Goal: Task Accomplishment & Management: Manage account settings

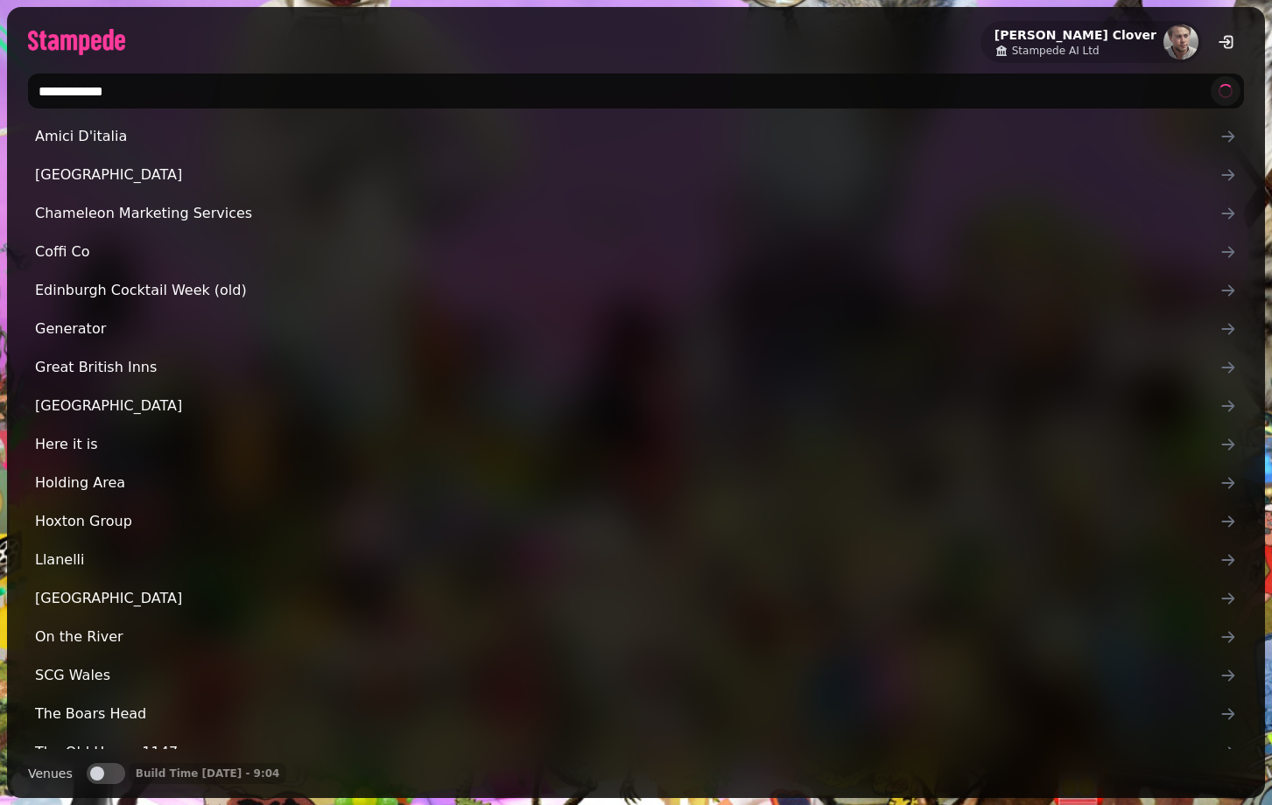
type input "**********"
click at [98, 786] on div "Venues Venues Build Time 24 Aug, 25 - 9:04" at bounding box center [636, 780] width 1258 height 35
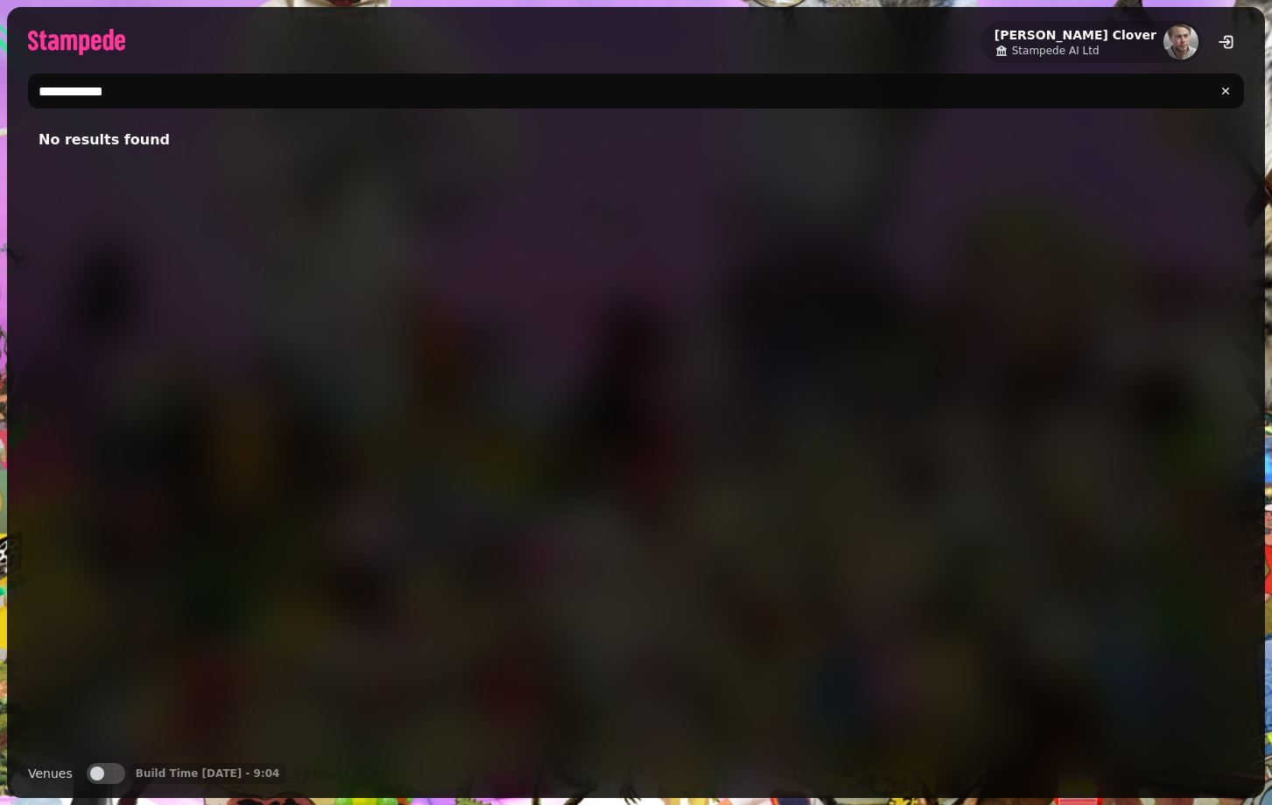
click at [98, 776] on span "button" at bounding box center [97, 774] width 14 height 14
click at [160, 113] on div "**********" at bounding box center [636, 91] width 1258 height 49
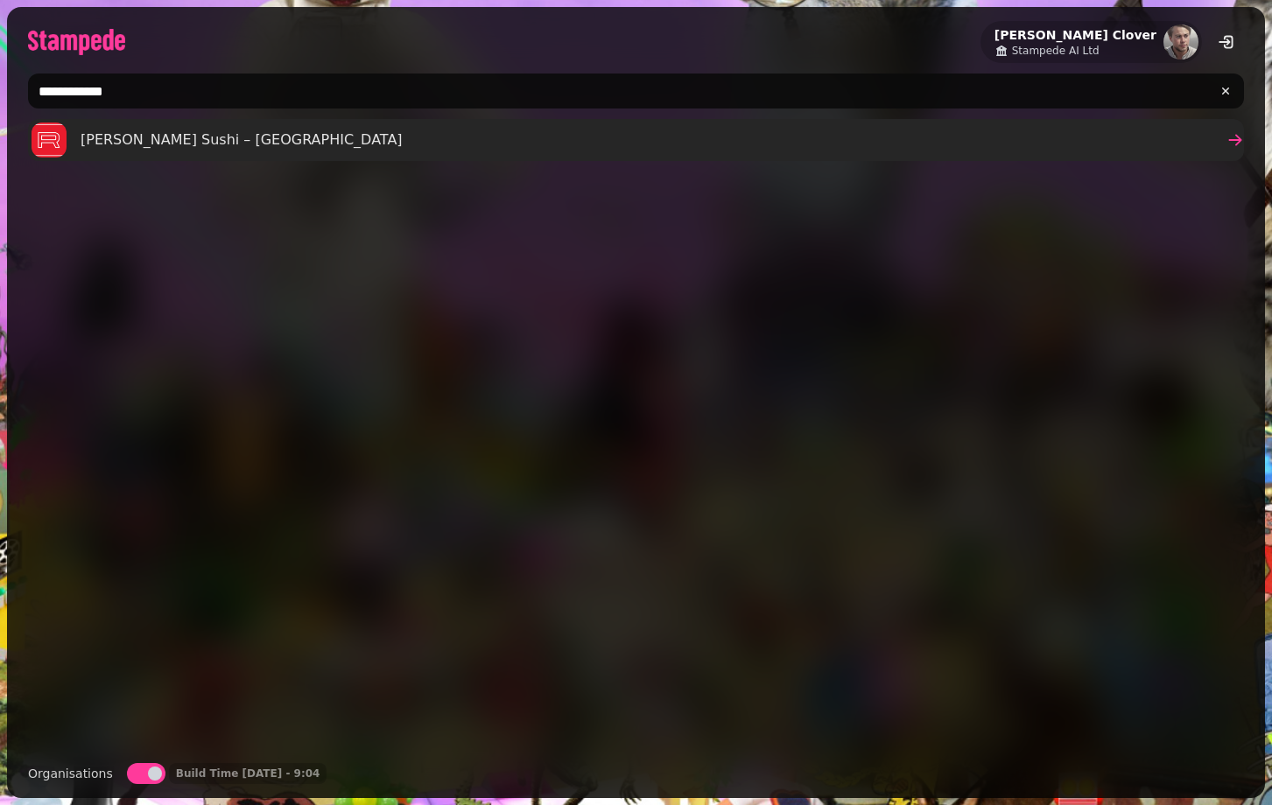
click at [158, 128] on div "[PERSON_NAME] Sushi – [GEOGRAPHIC_DATA]" at bounding box center [217, 140] width 371 height 35
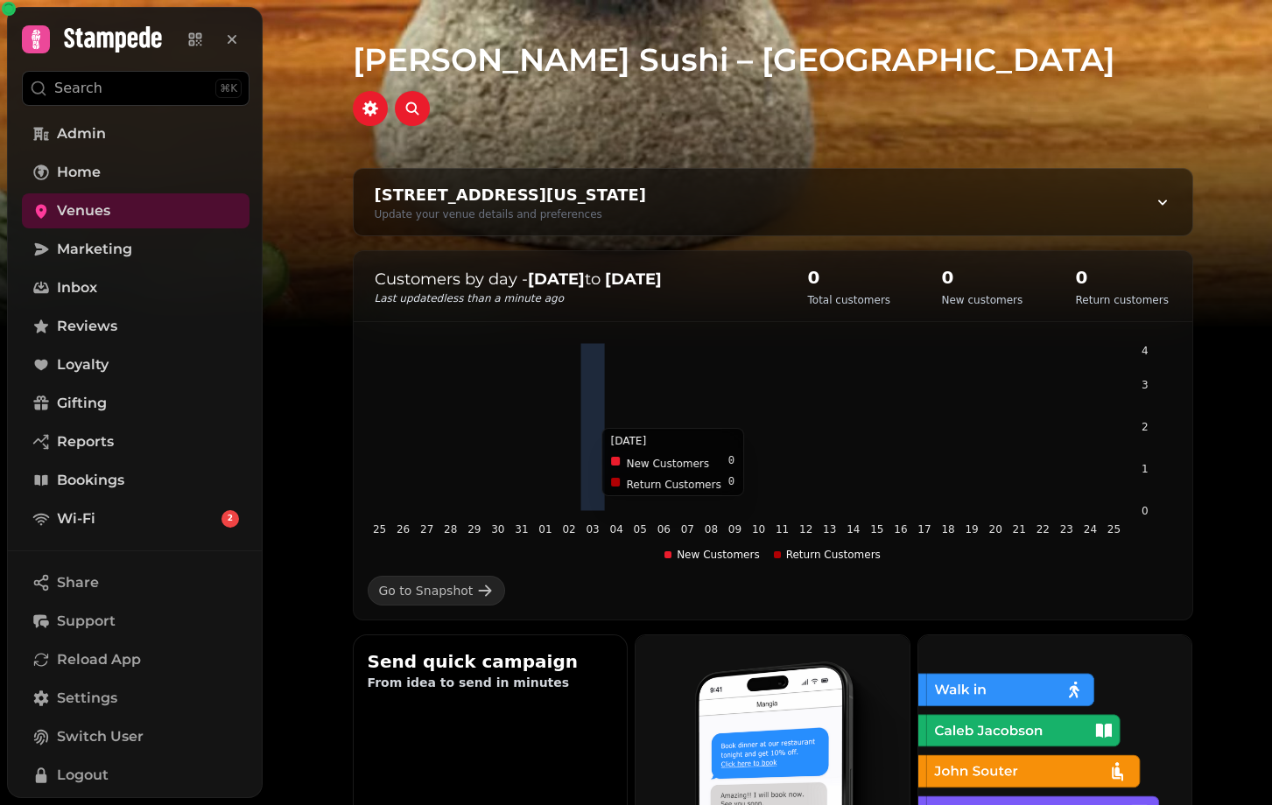
scroll to position [972, 0]
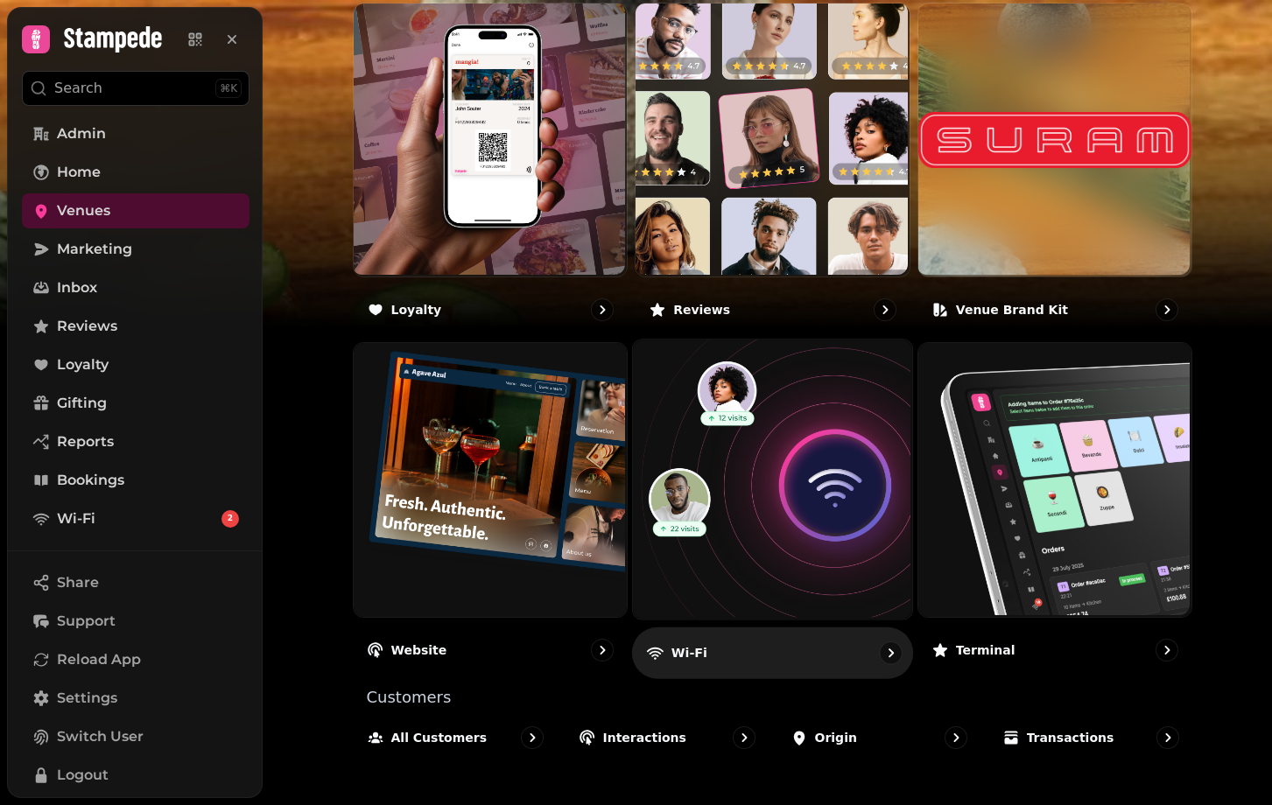
click at [728, 537] on img at bounding box center [770, 478] width 279 height 279
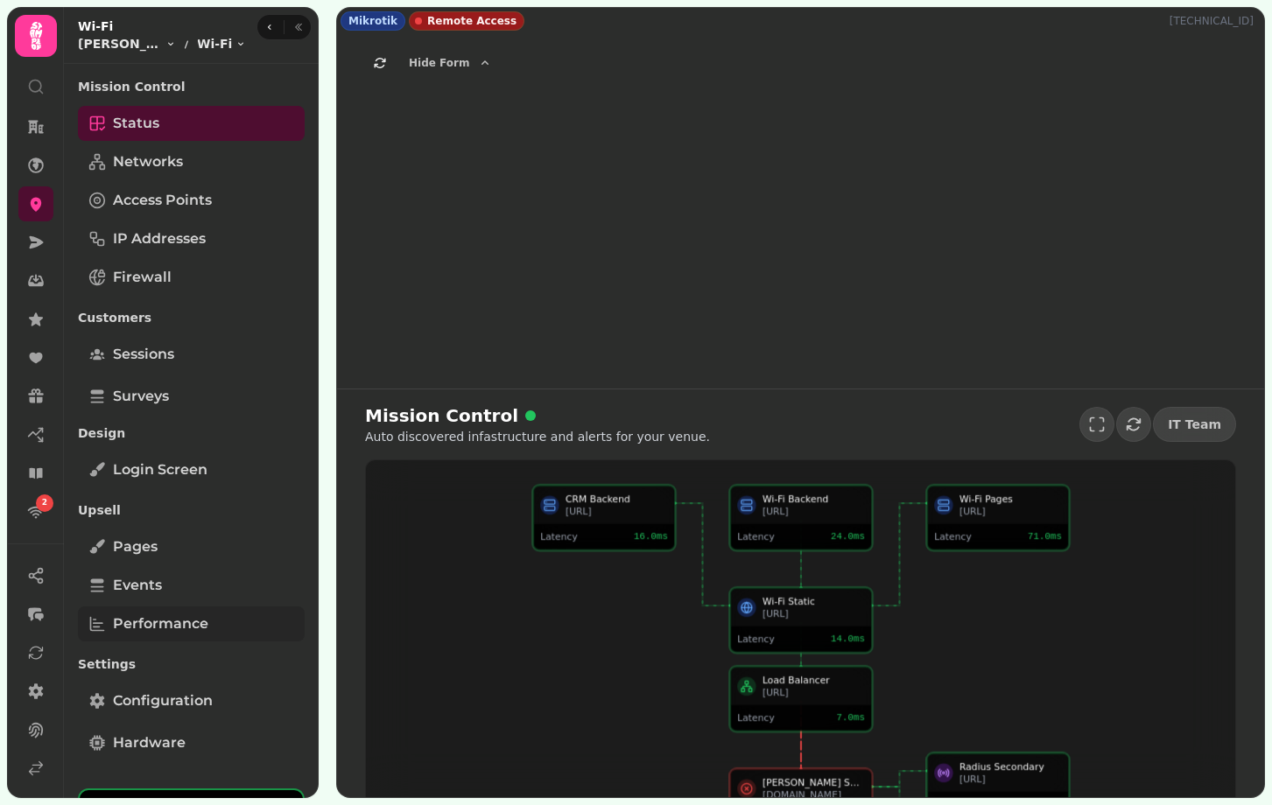
click at [156, 626] on span "Performance" at bounding box center [160, 624] width 95 height 21
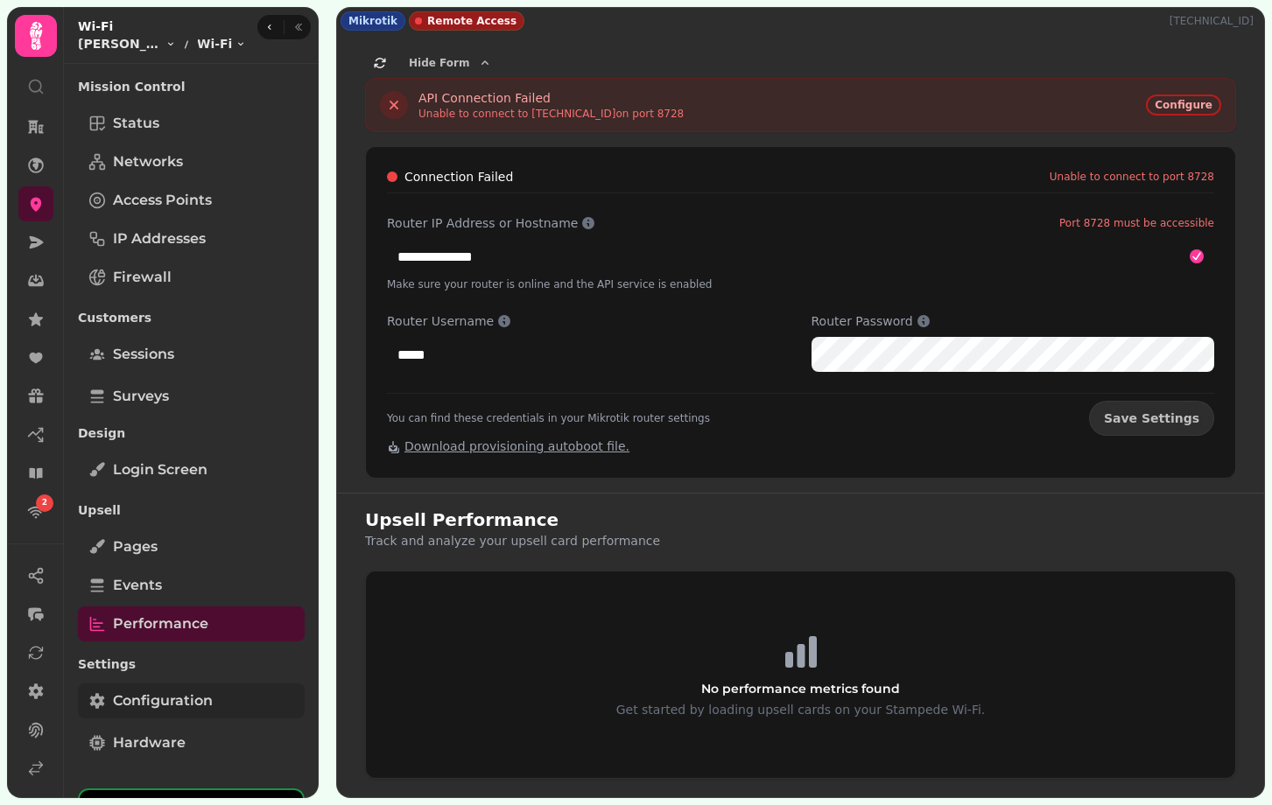
click at [163, 703] on span "Configuration" at bounding box center [163, 701] width 100 height 21
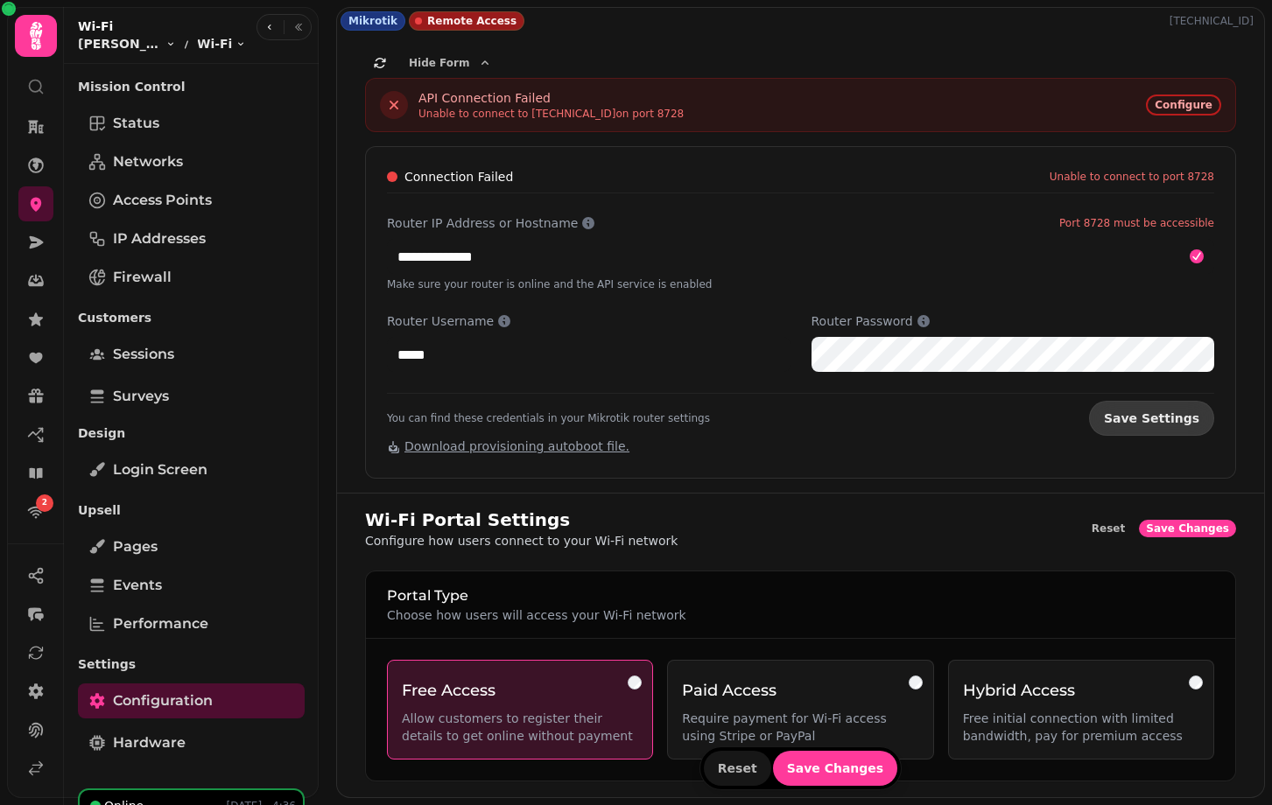
click at [1134, 414] on span "Save Settings" at bounding box center [1151, 418] width 95 height 12
click at [414, 63] on span "Hide Form" at bounding box center [439, 63] width 60 height 11
click at [1178, 414] on span "Save Settings" at bounding box center [1151, 418] width 95 height 12
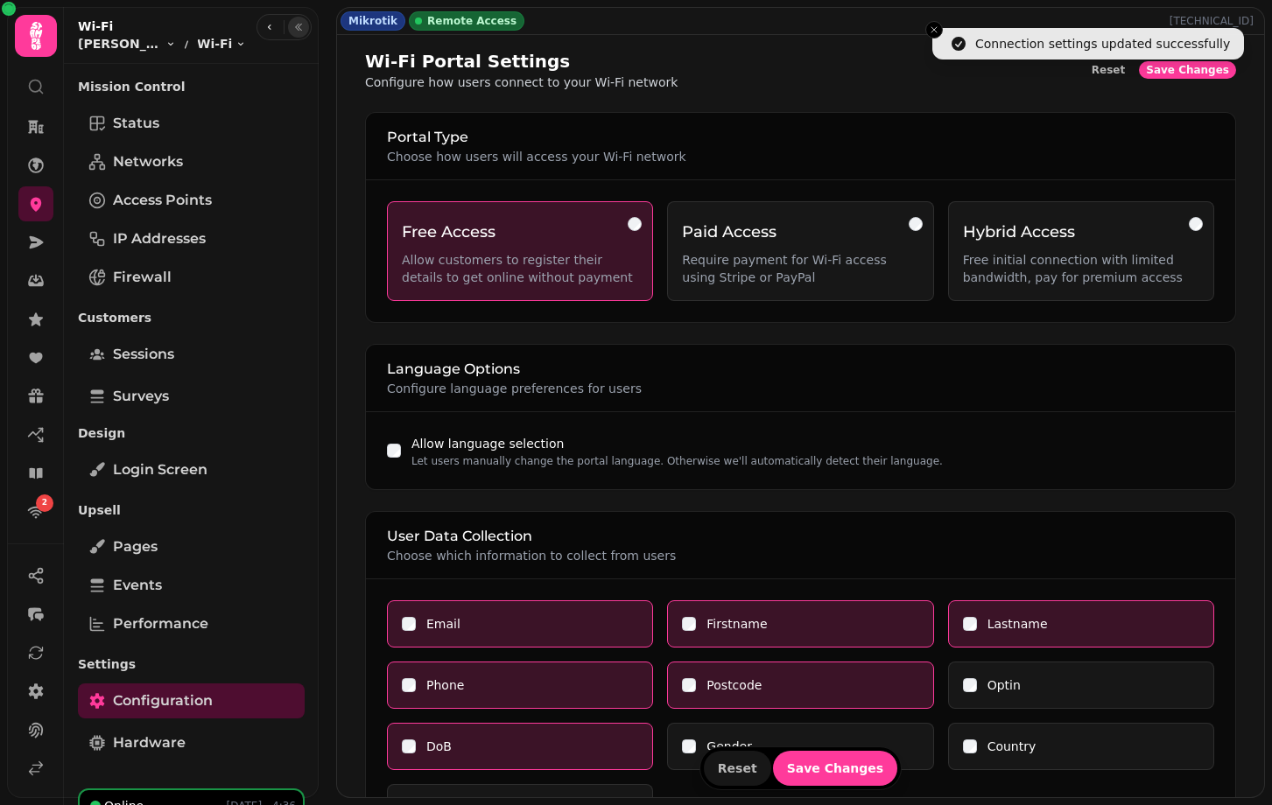
click at [300, 25] on button "button" at bounding box center [298, 27] width 21 height 21
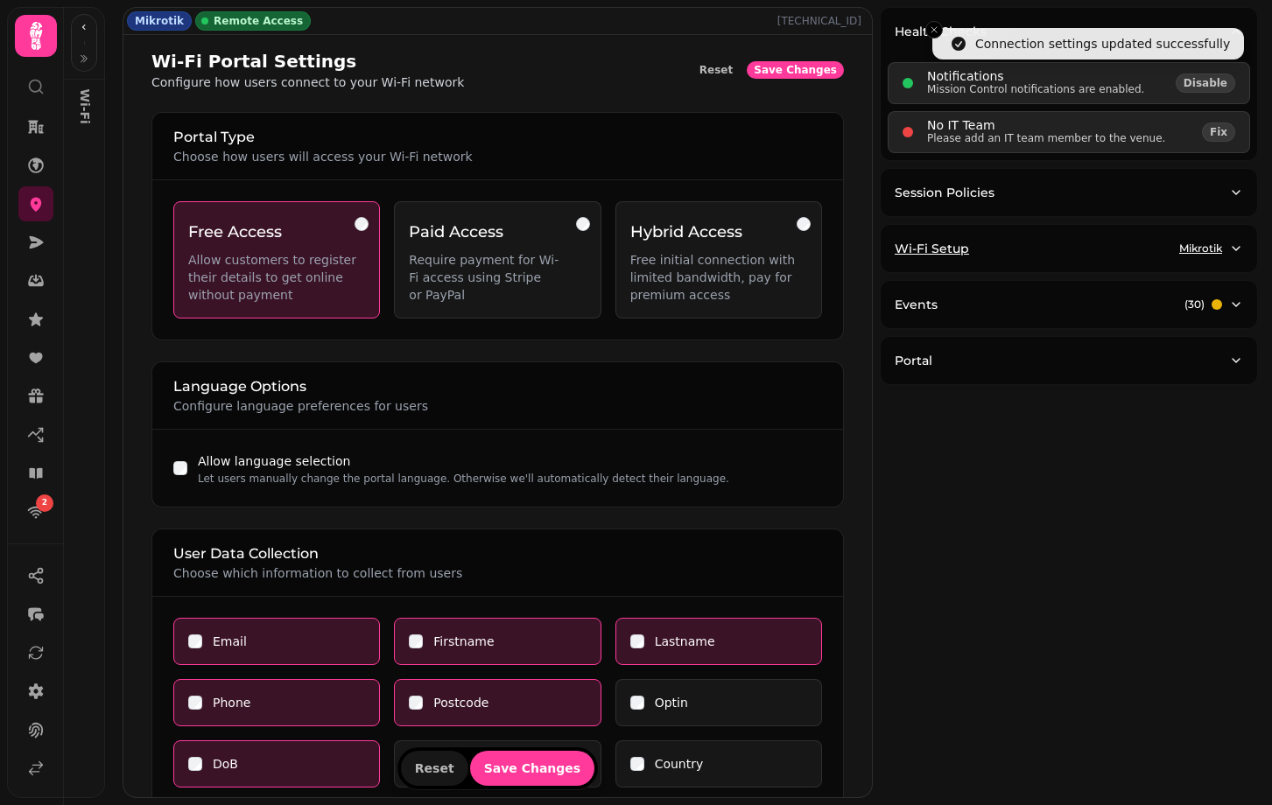
click at [997, 260] on button "Wi-Fi Setup Mikrotik" at bounding box center [1069, 248] width 376 height 47
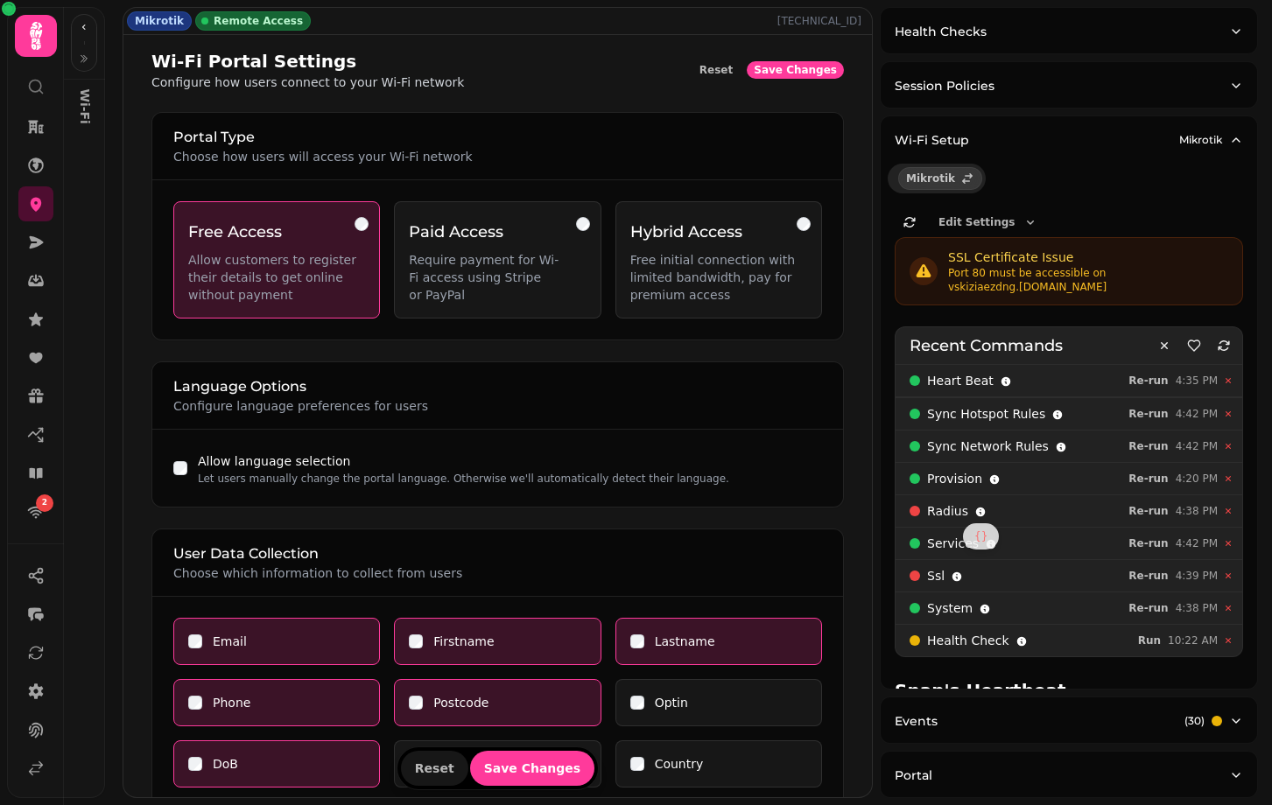
select select "**"
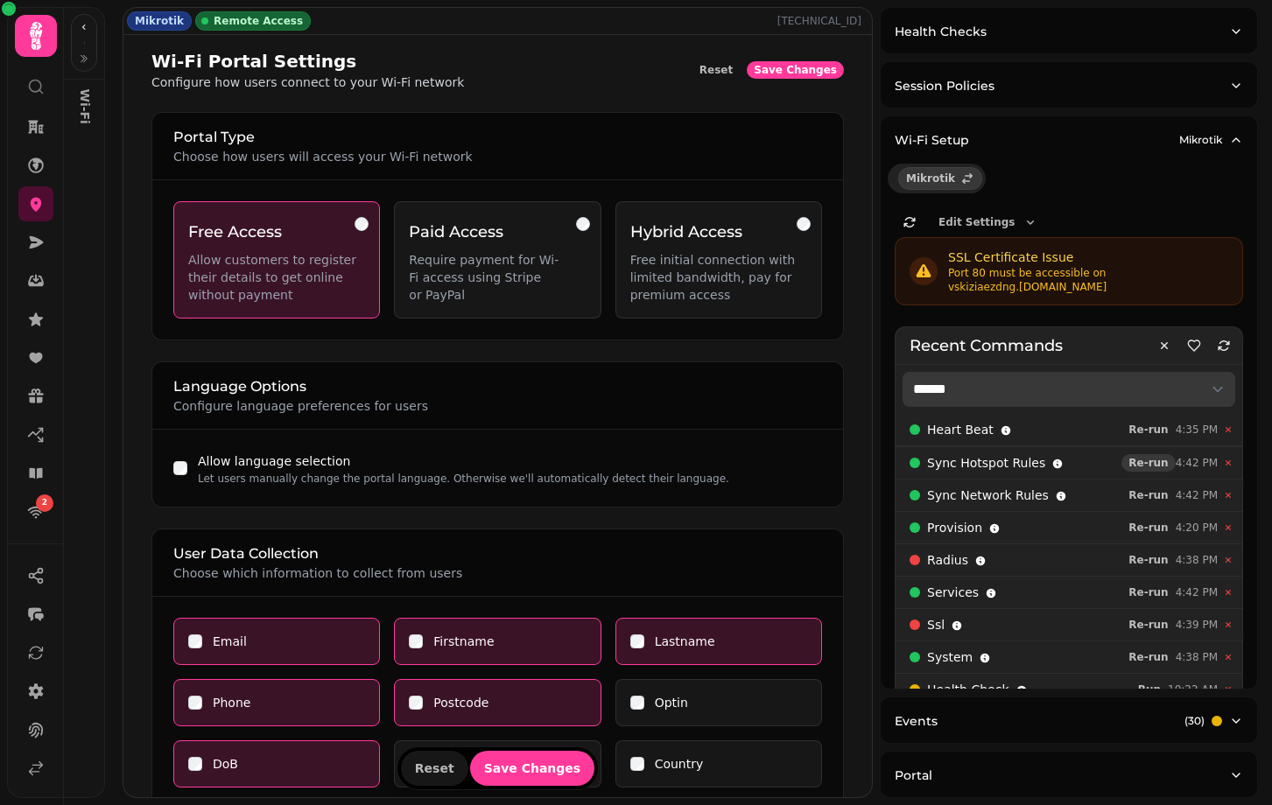
click at [1148, 458] on span "Re-run" at bounding box center [1147, 463] width 39 height 11
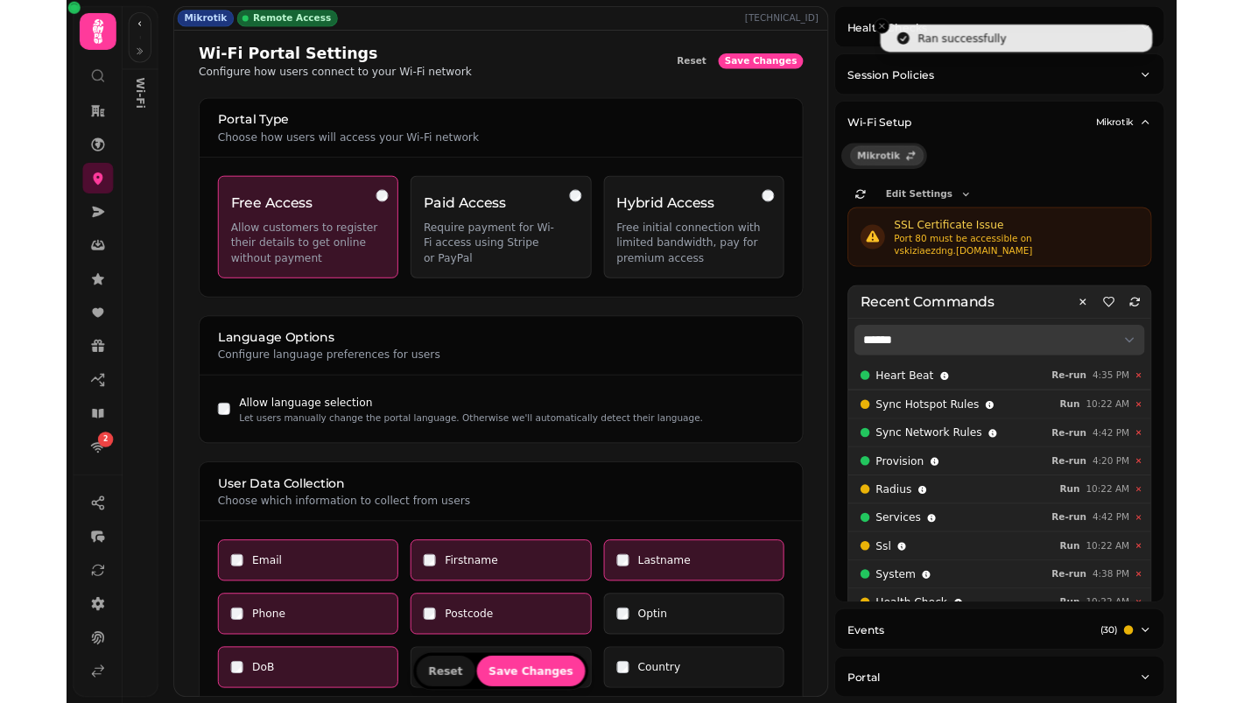
scroll to position [77, 0]
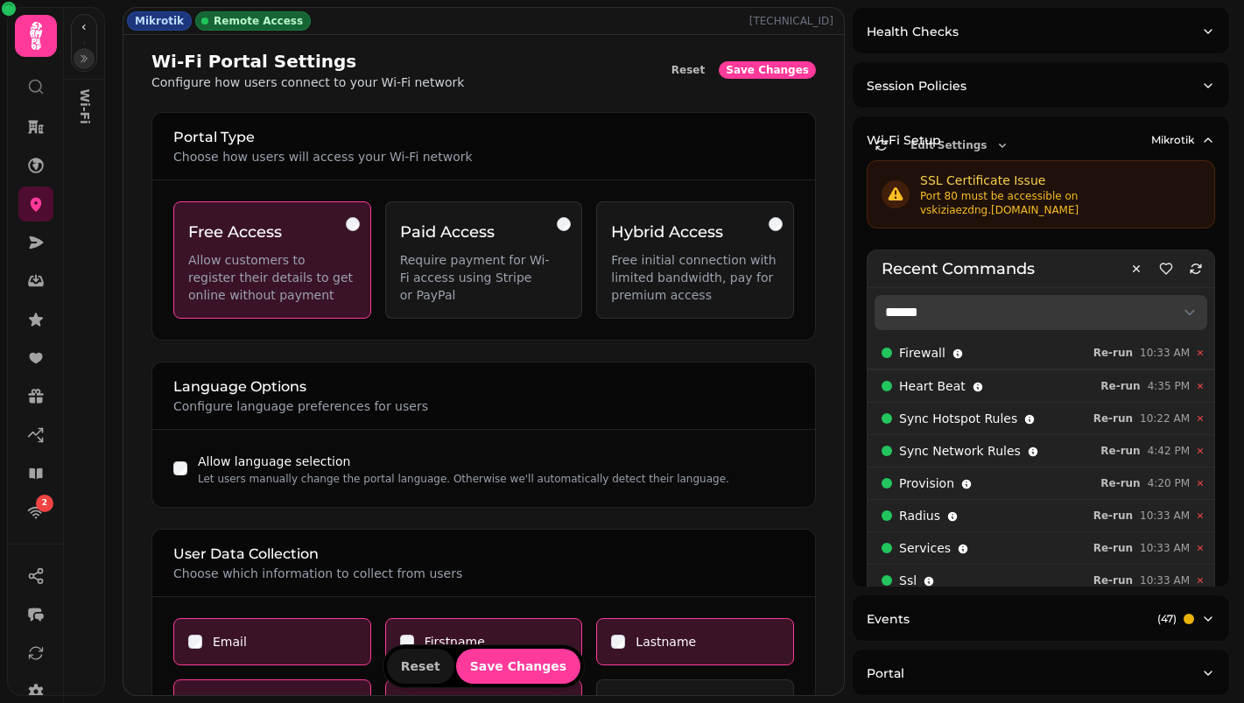
click at [88, 64] on button "button" at bounding box center [84, 58] width 21 height 21
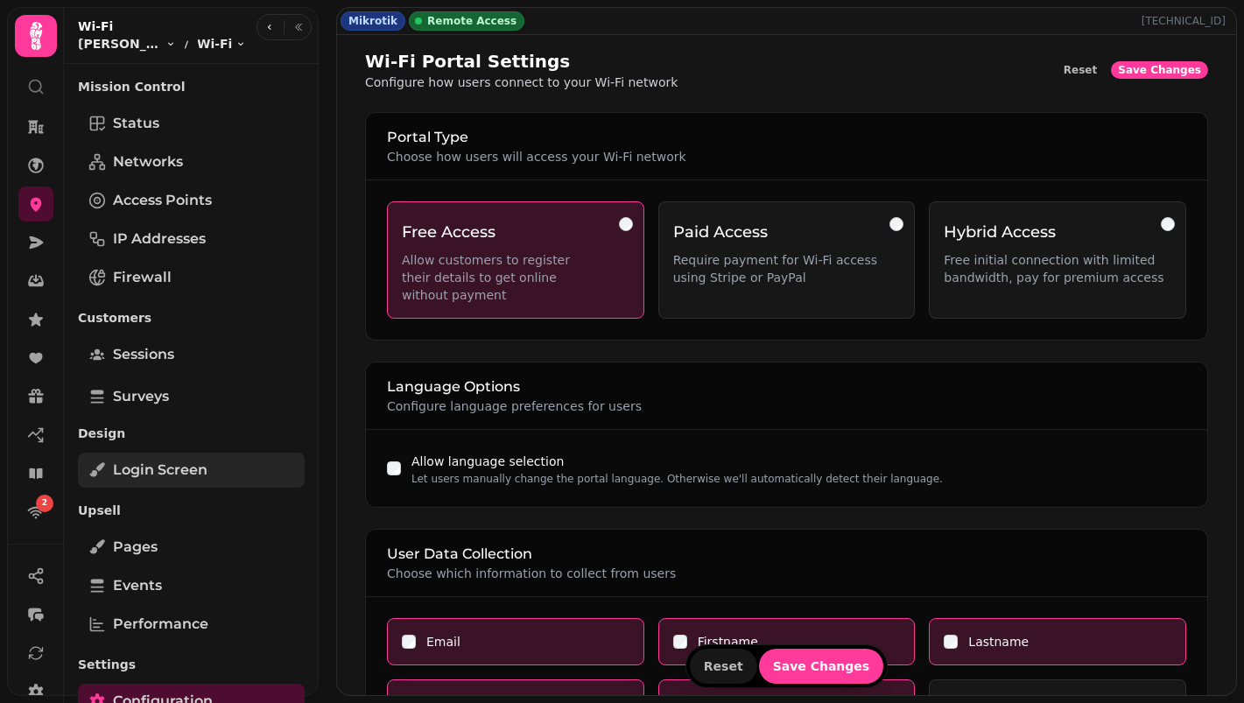
scroll to position [142, 0]
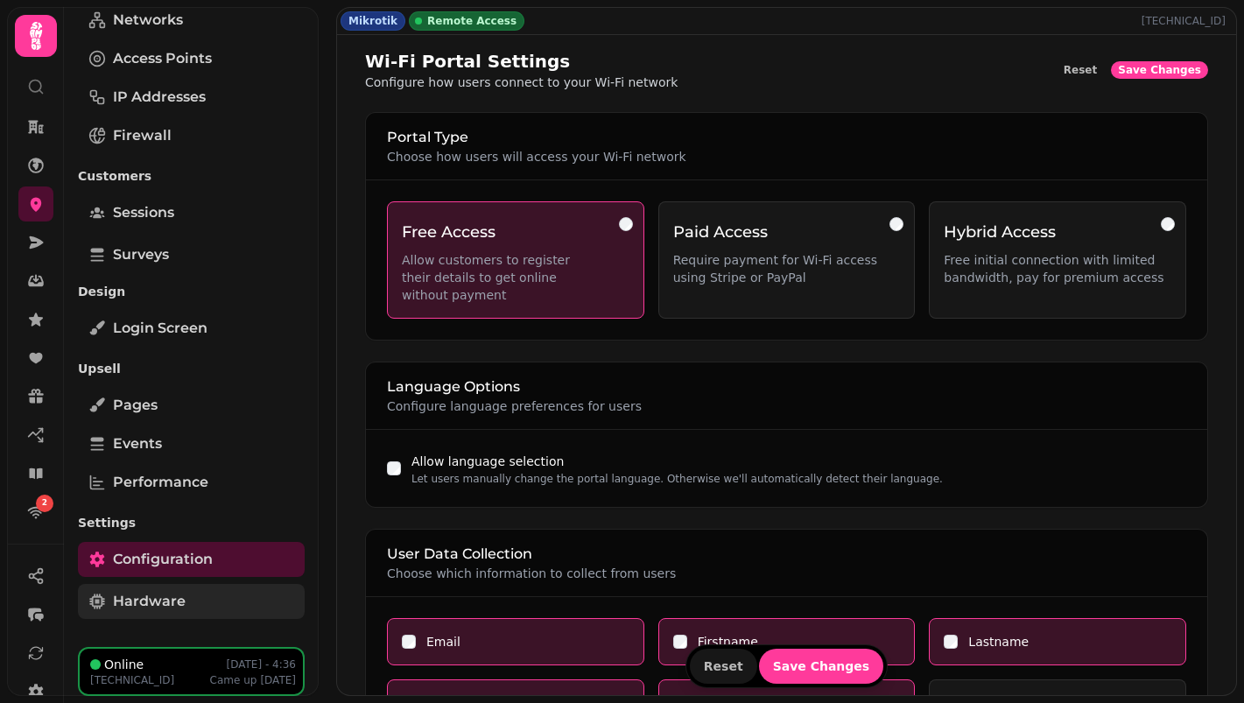
click at [148, 594] on span "Hardware" at bounding box center [149, 601] width 73 height 21
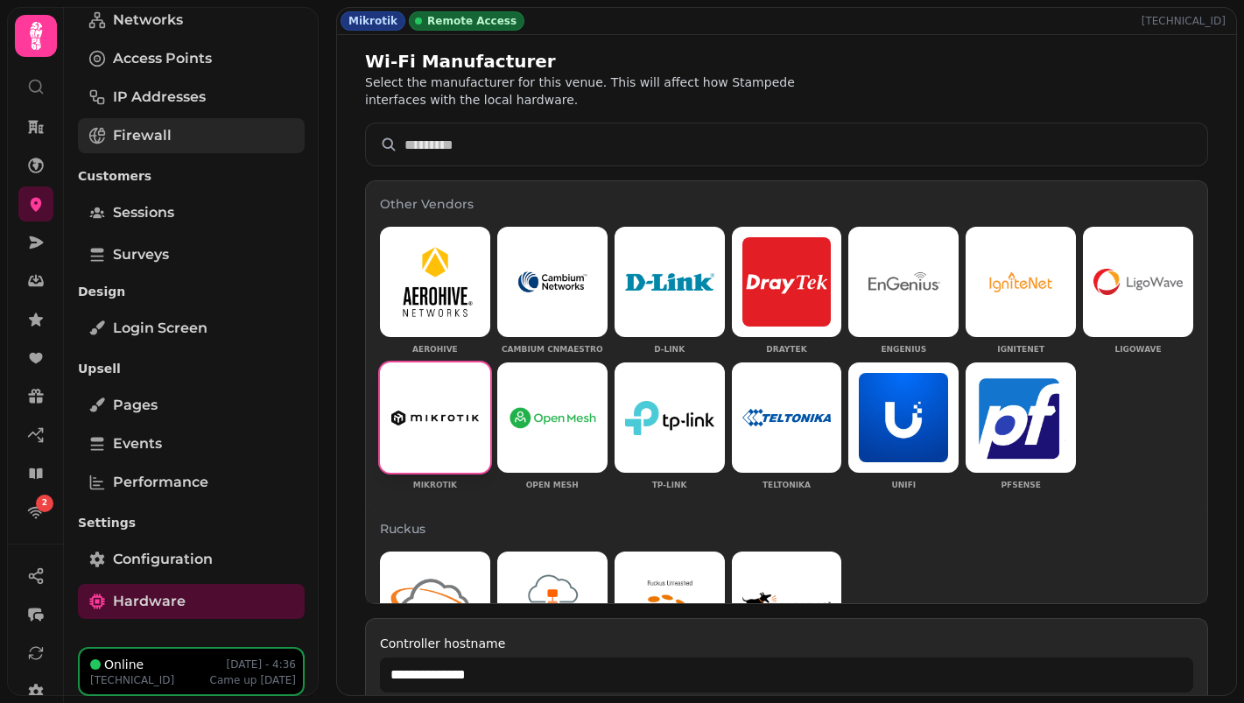
scroll to position [82, 0]
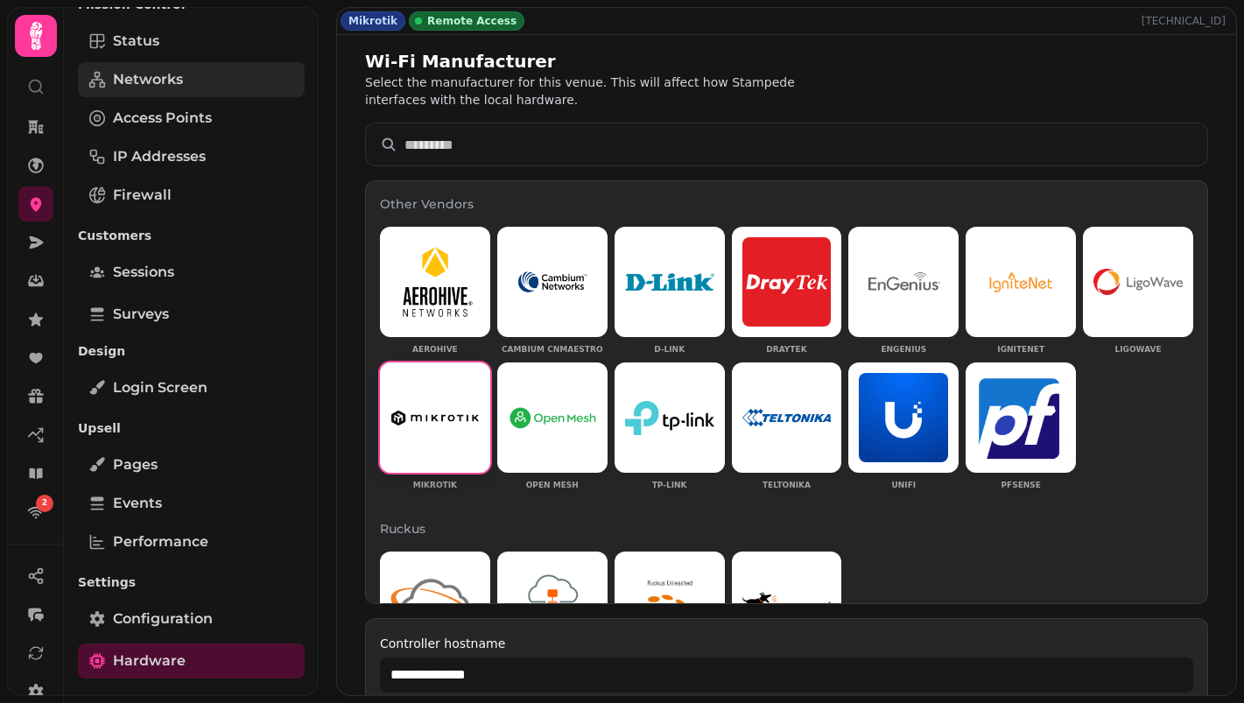
click at [200, 79] on link "Networks" at bounding box center [191, 79] width 227 height 35
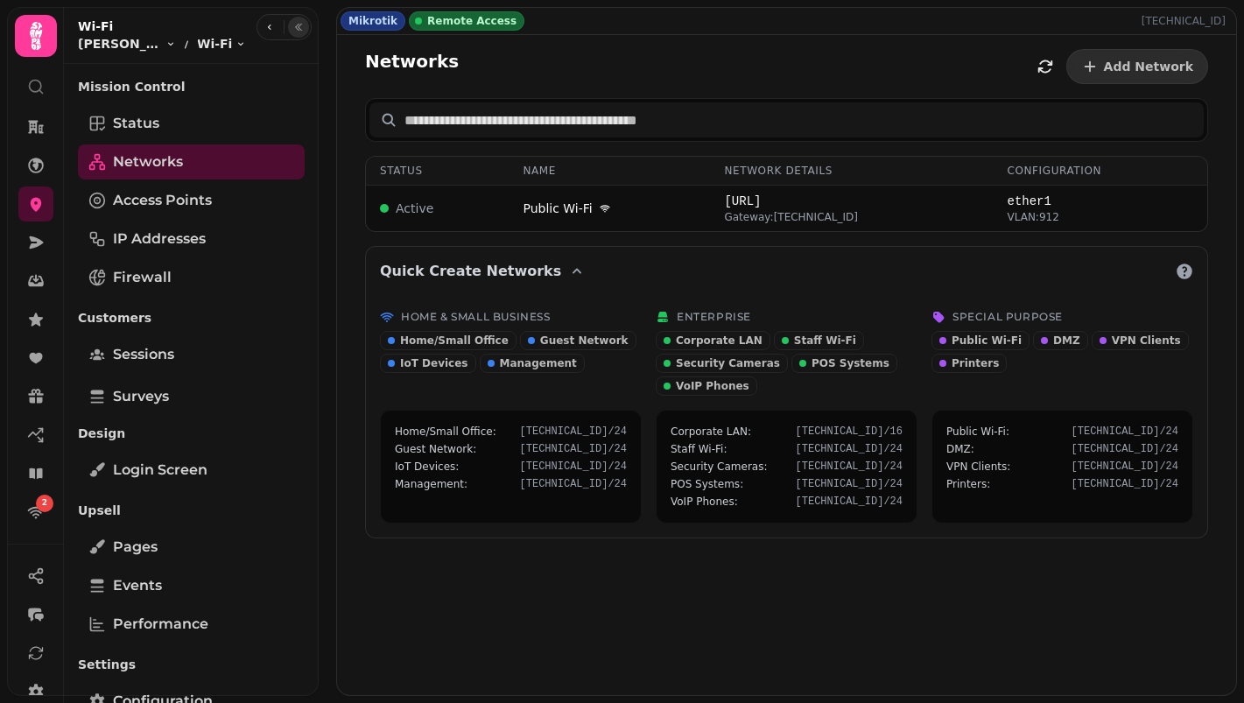
click at [296, 26] on icon "button" at bounding box center [299, 27] width 6 height 7
select select "**"
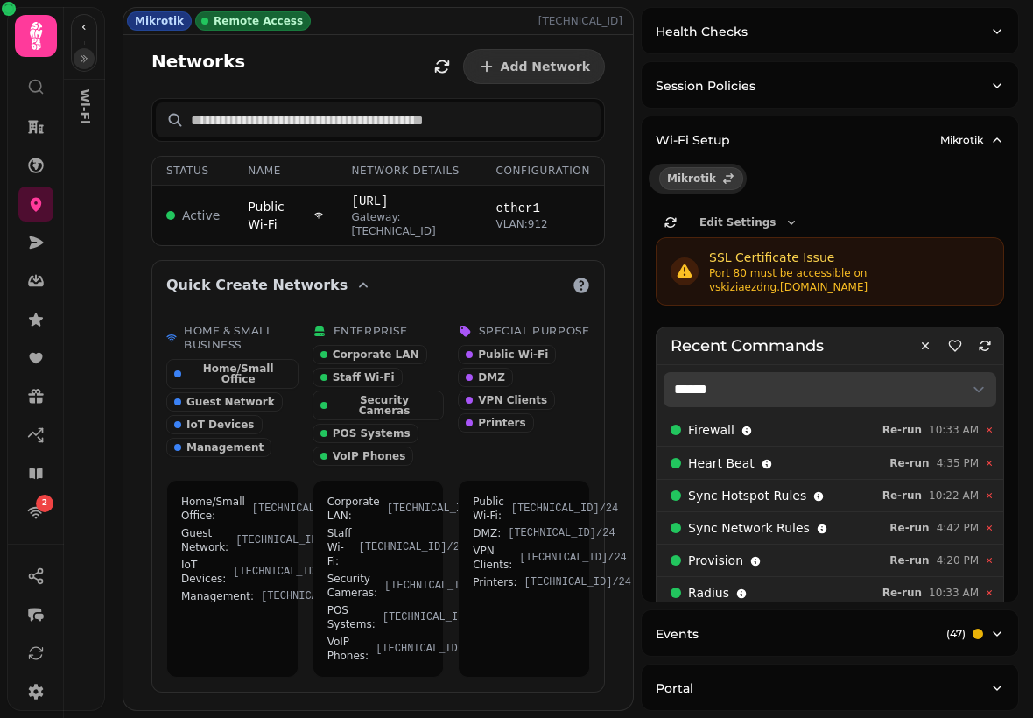
click at [85, 59] on icon "button" at bounding box center [84, 58] width 11 height 11
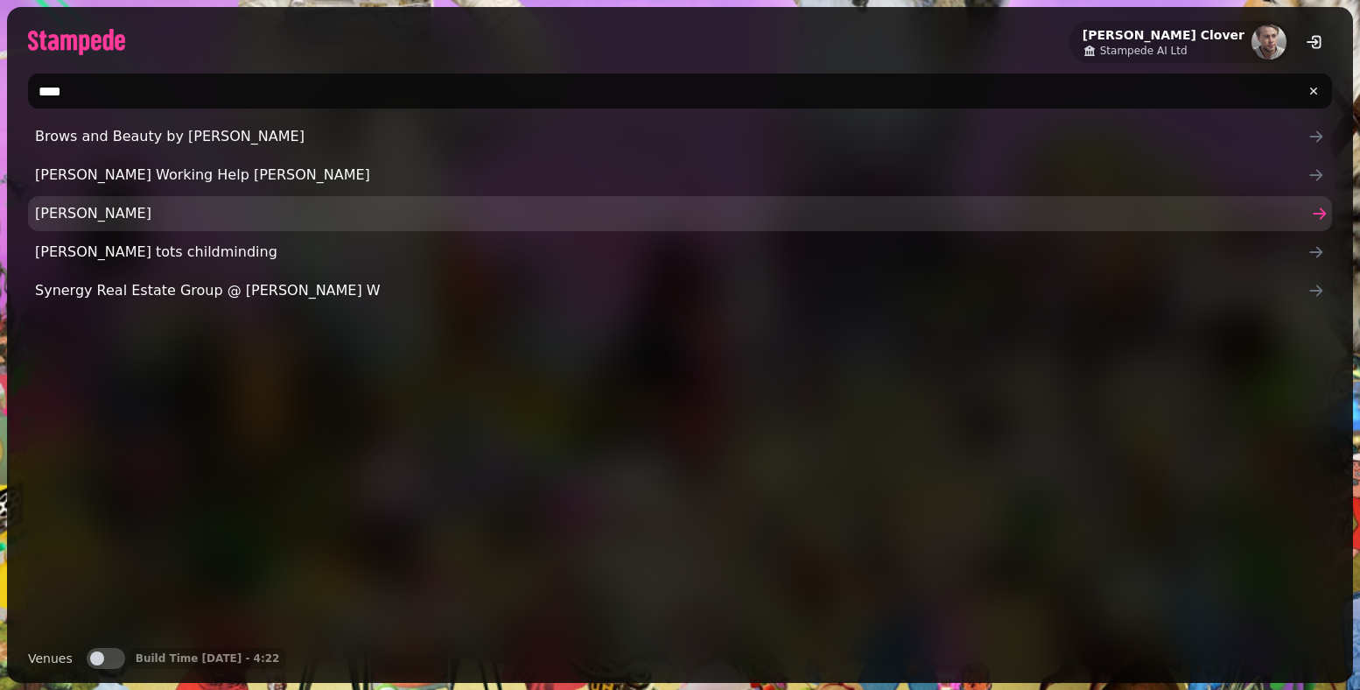
type input "****"
click at [77, 209] on span "Kellas" at bounding box center [671, 213] width 1273 height 21
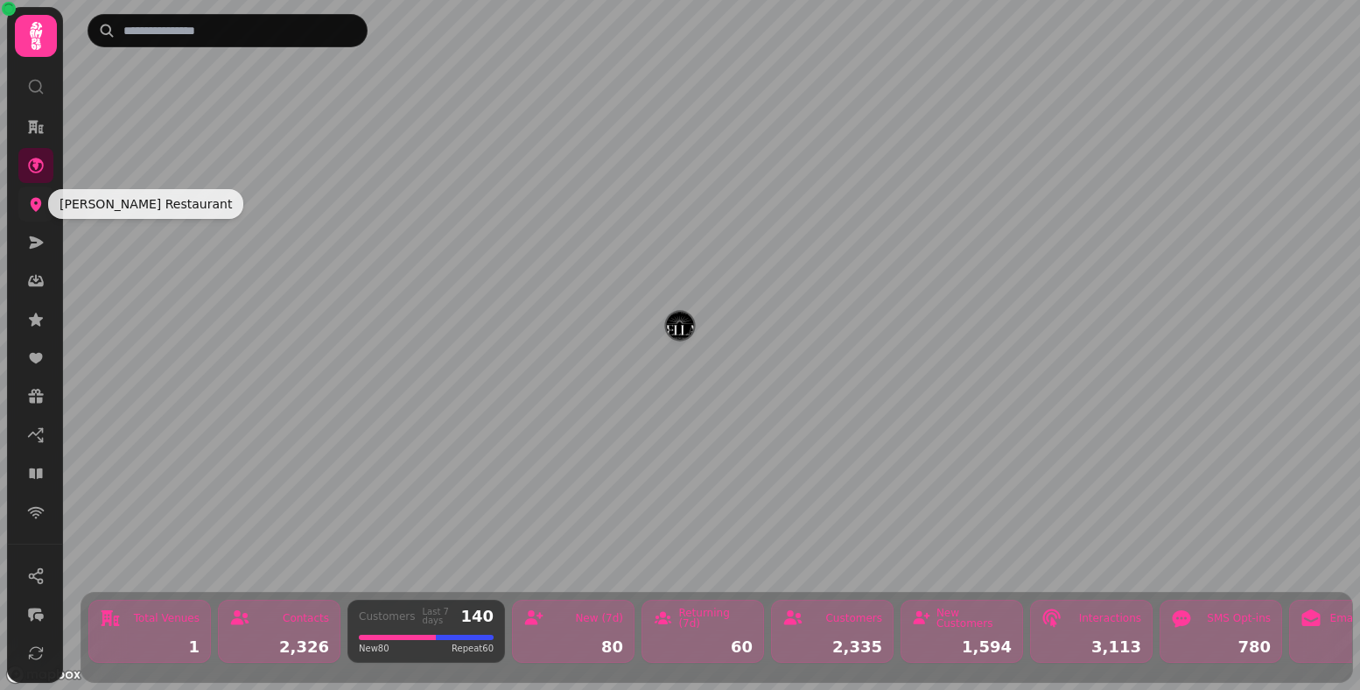
click at [33, 202] on icon at bounding box center [36, 205] width 11 height 14
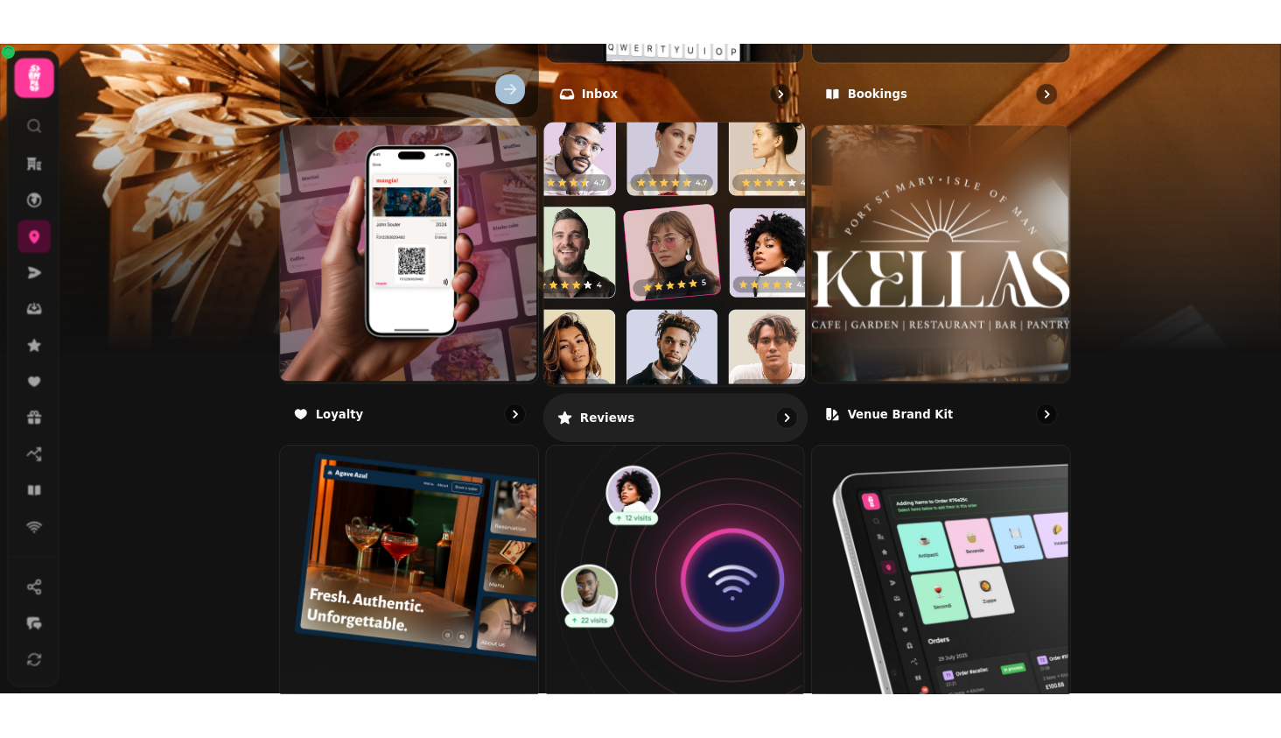
scroll to position [930, 0]
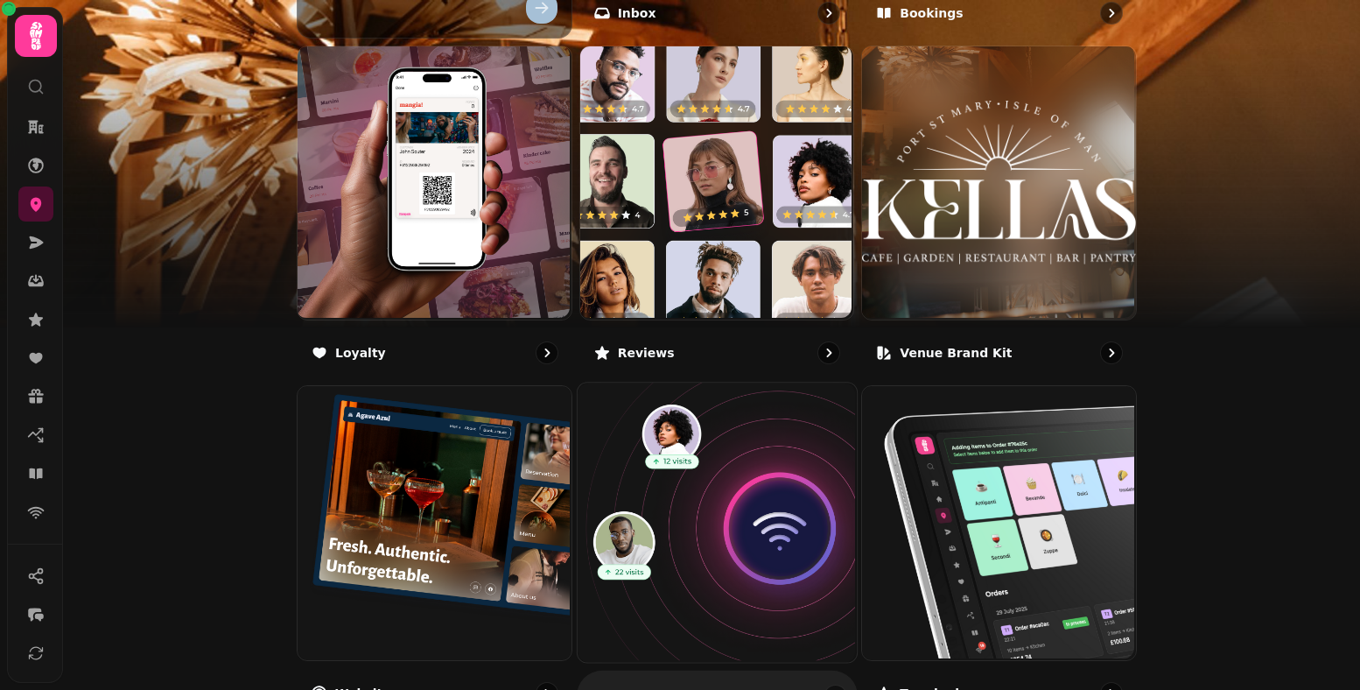
click at [728, 497] on img at bounding box center [714, 521] width 279 height 279
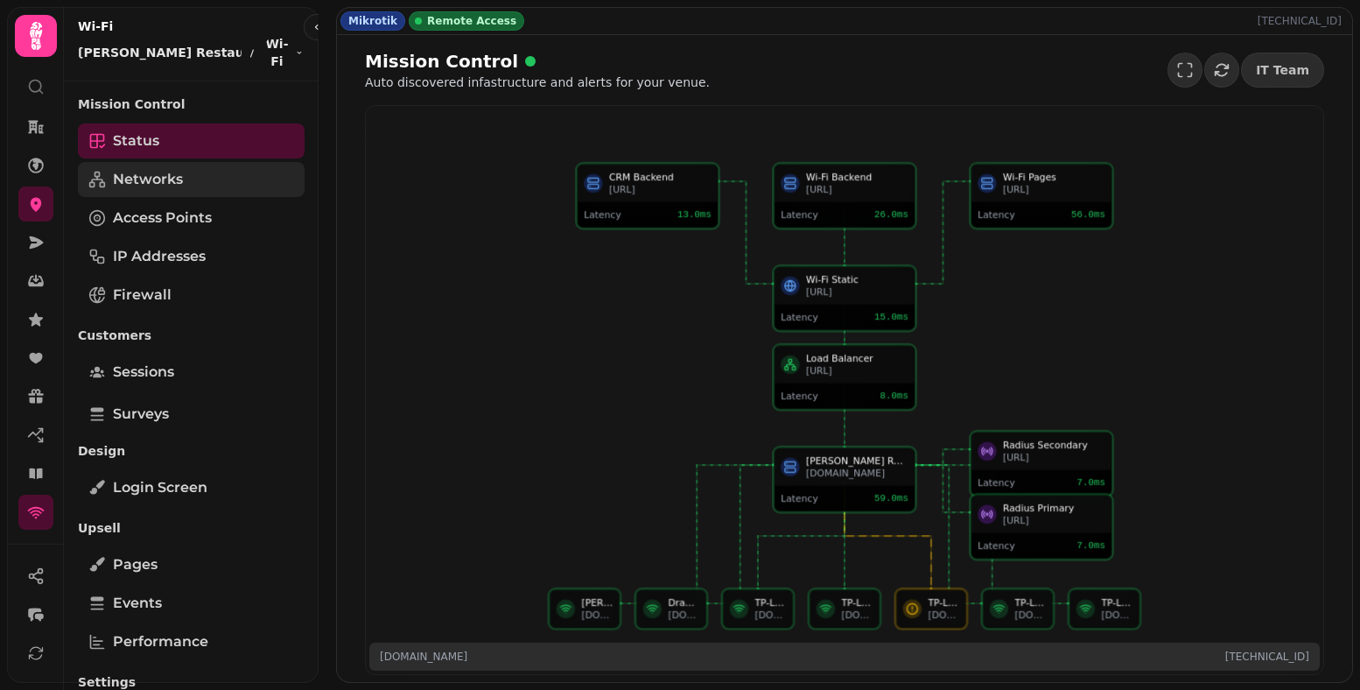
click at [153, 169] on span "Networks" at bounding box center [148, 179] width 70 height 21
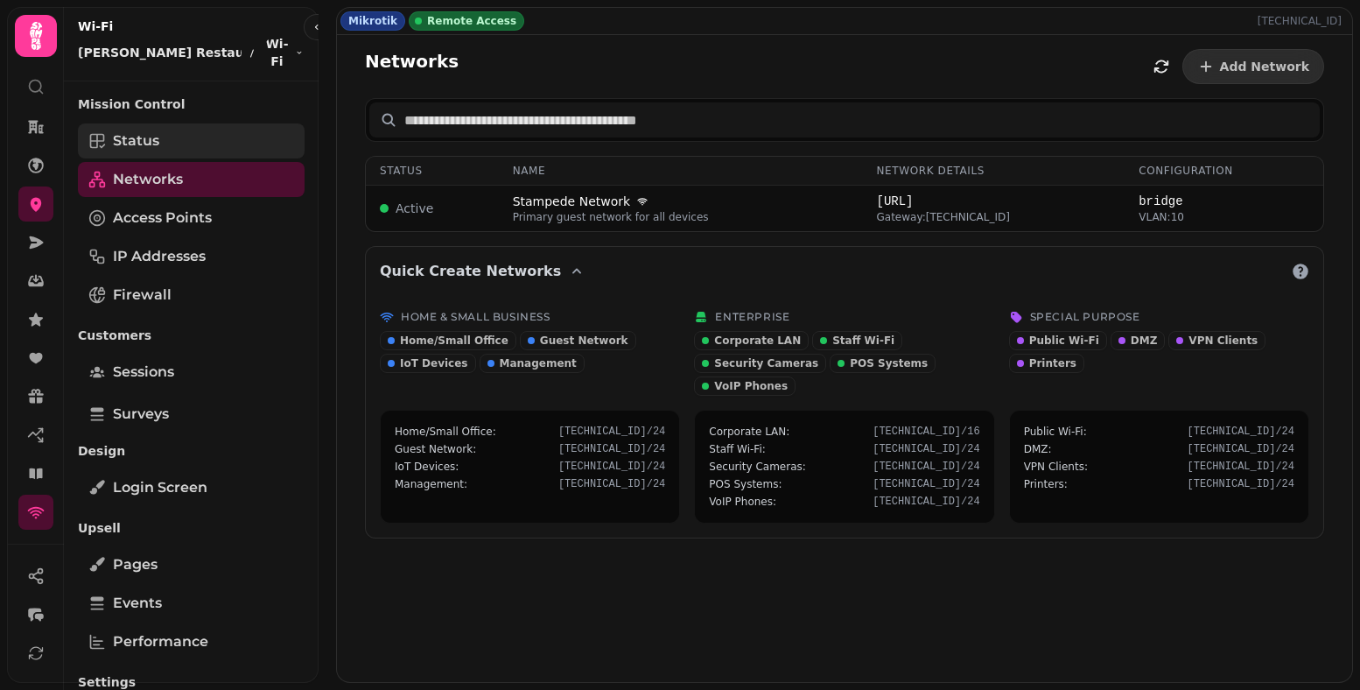
click at [196, 126] on link "Status" at bounding box center [191, 140] width 227 height 35
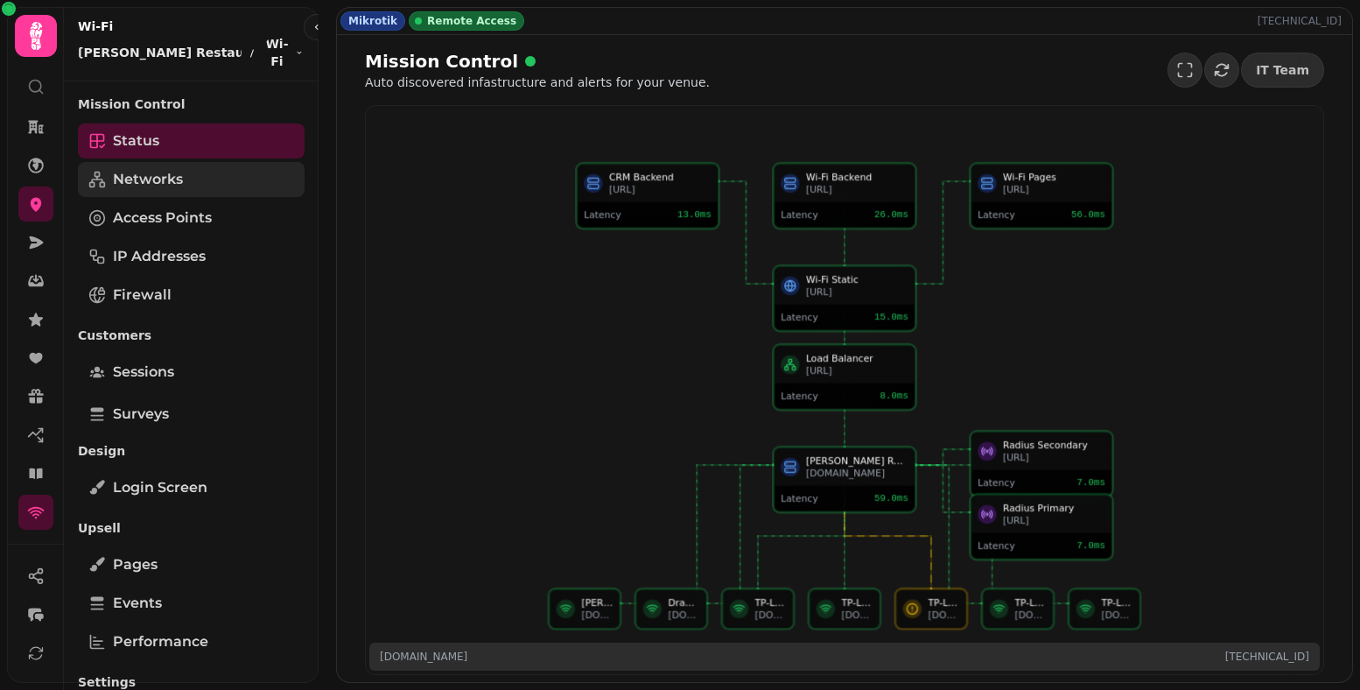
click at [186, 173] on link "Networks" at bounding box center [191, 179] width 227 height 35
